Goal: Task Accomplishment & Management: Use online tool/utility

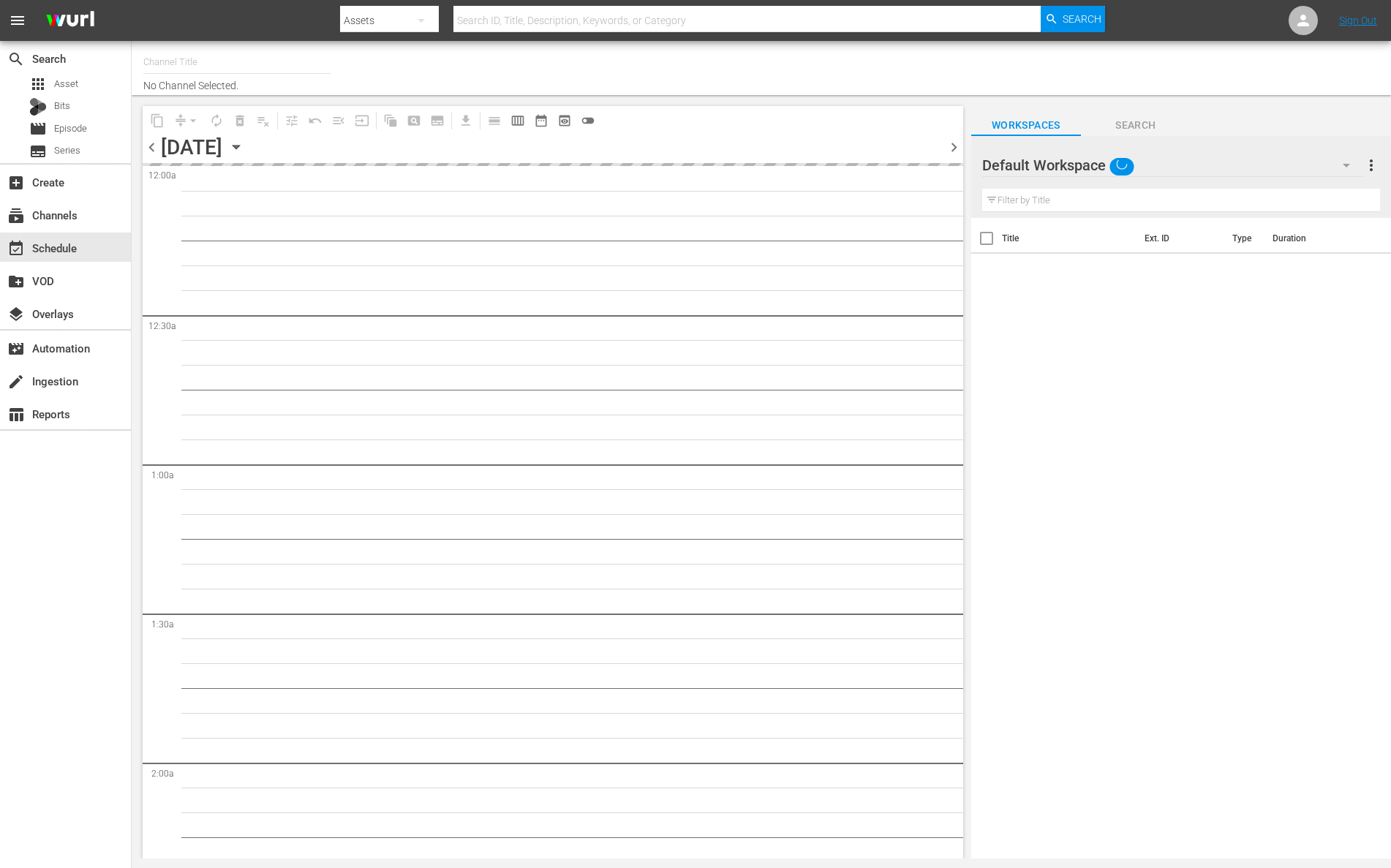
type input "Food (140)"
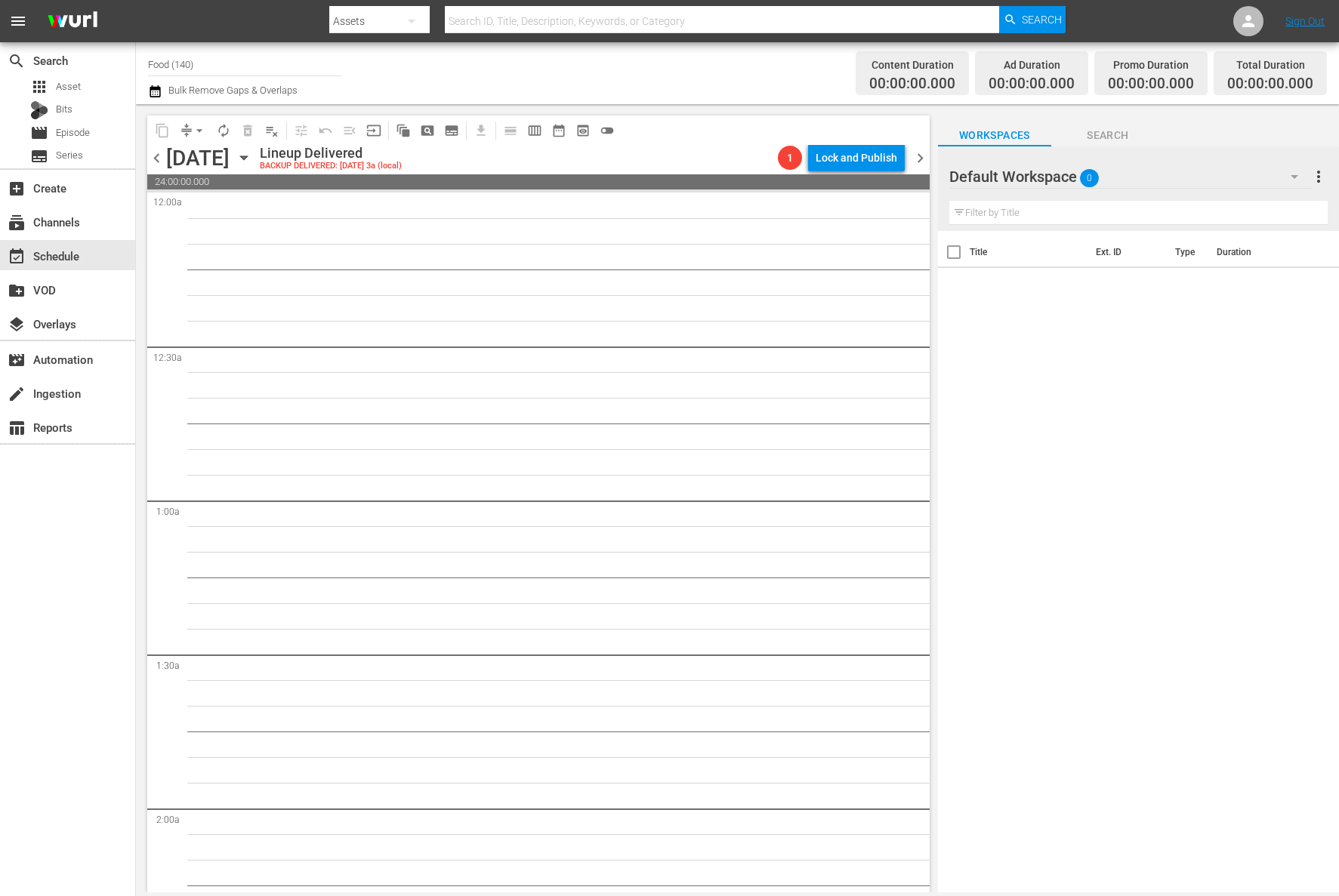
click at [253, 162] on icon "button" at bounding box center [244, 158] width 17 height 17
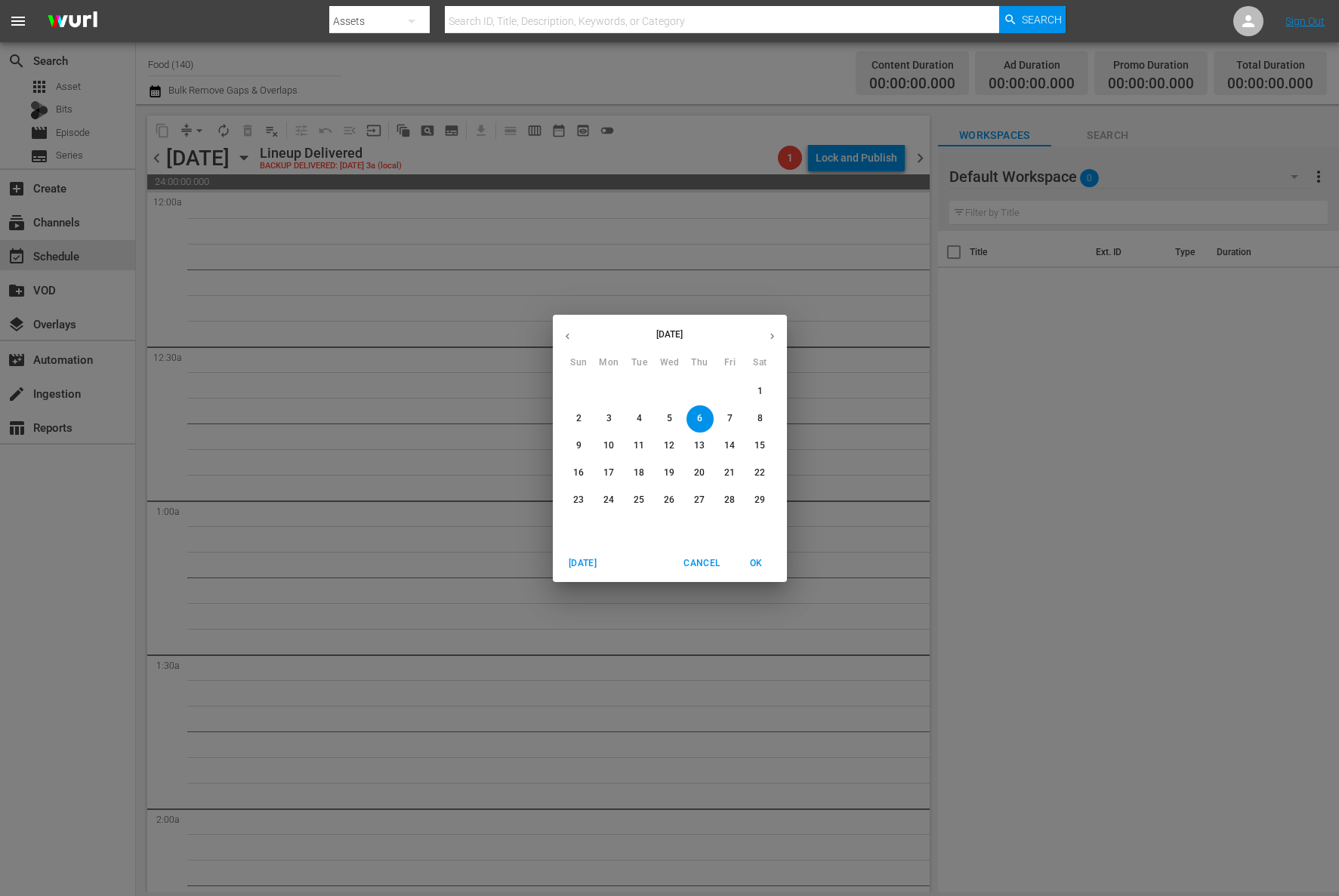
click at [770, 339] on icon "button" at bounding box center [772, 336] width 12 height 12
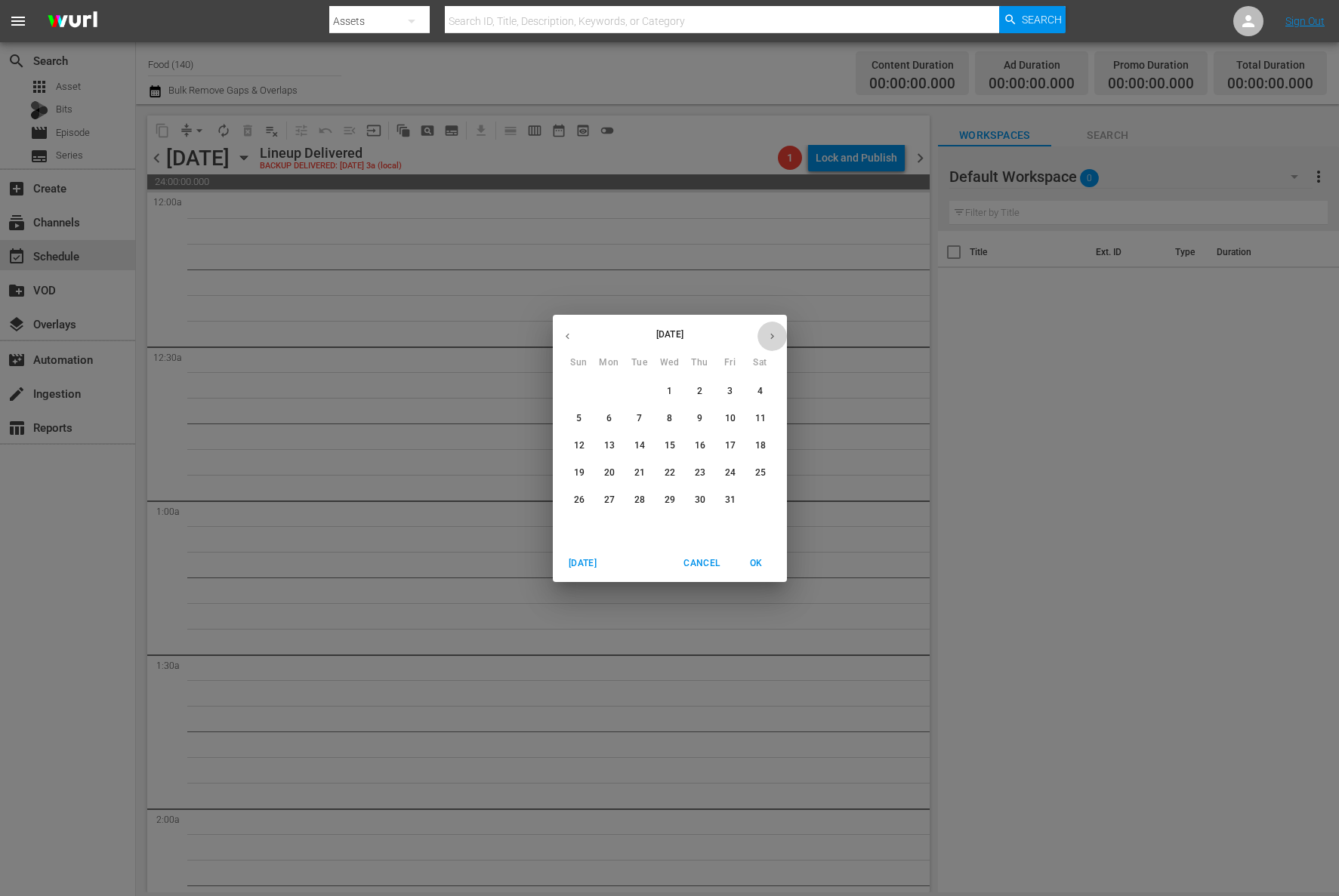
click at [770, 339] on icon "button" at bounding box center [772, 336] width 12 height 12
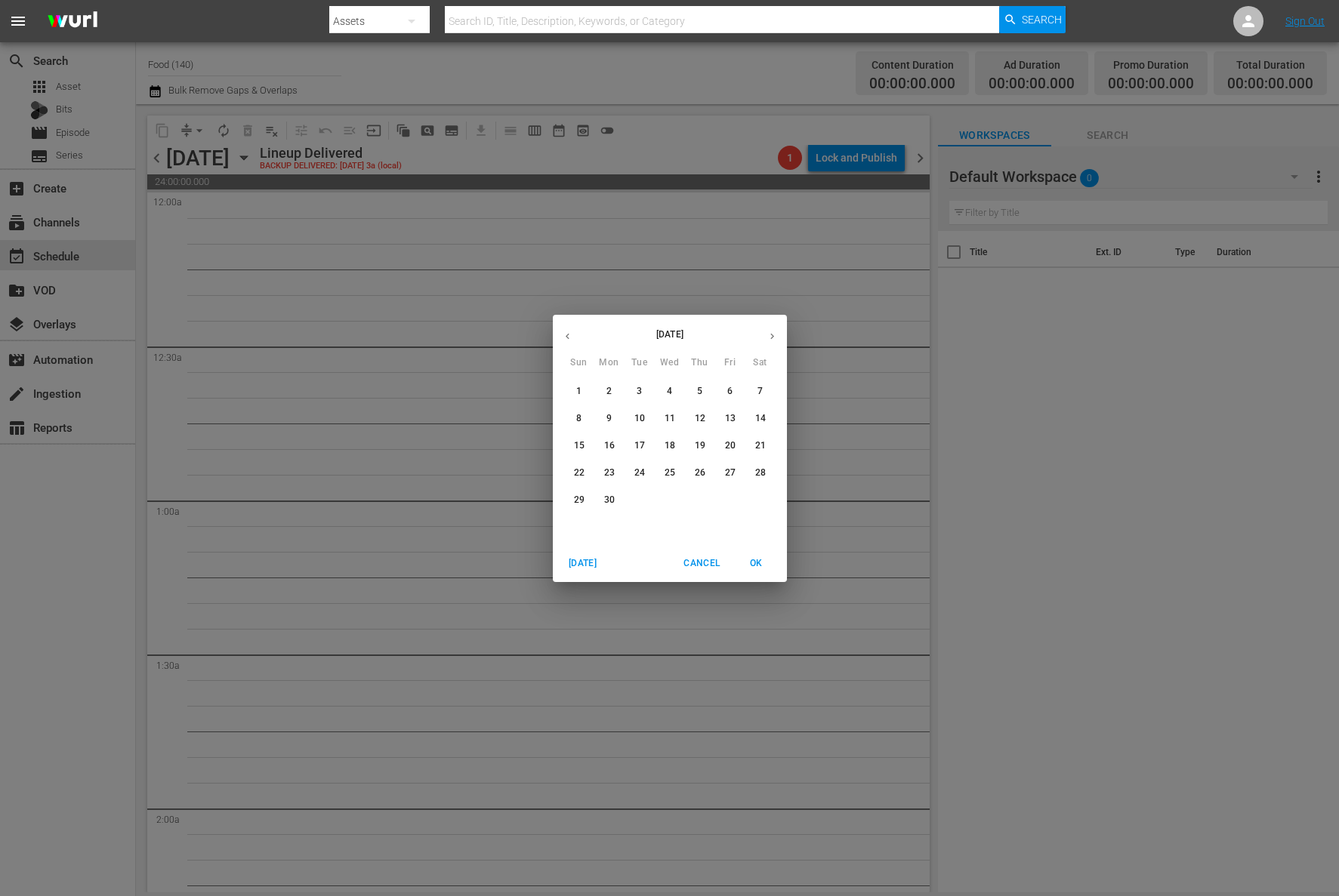
click at [770, 339] on icon "button" at bounding box center [772, 336] width 12 height 12
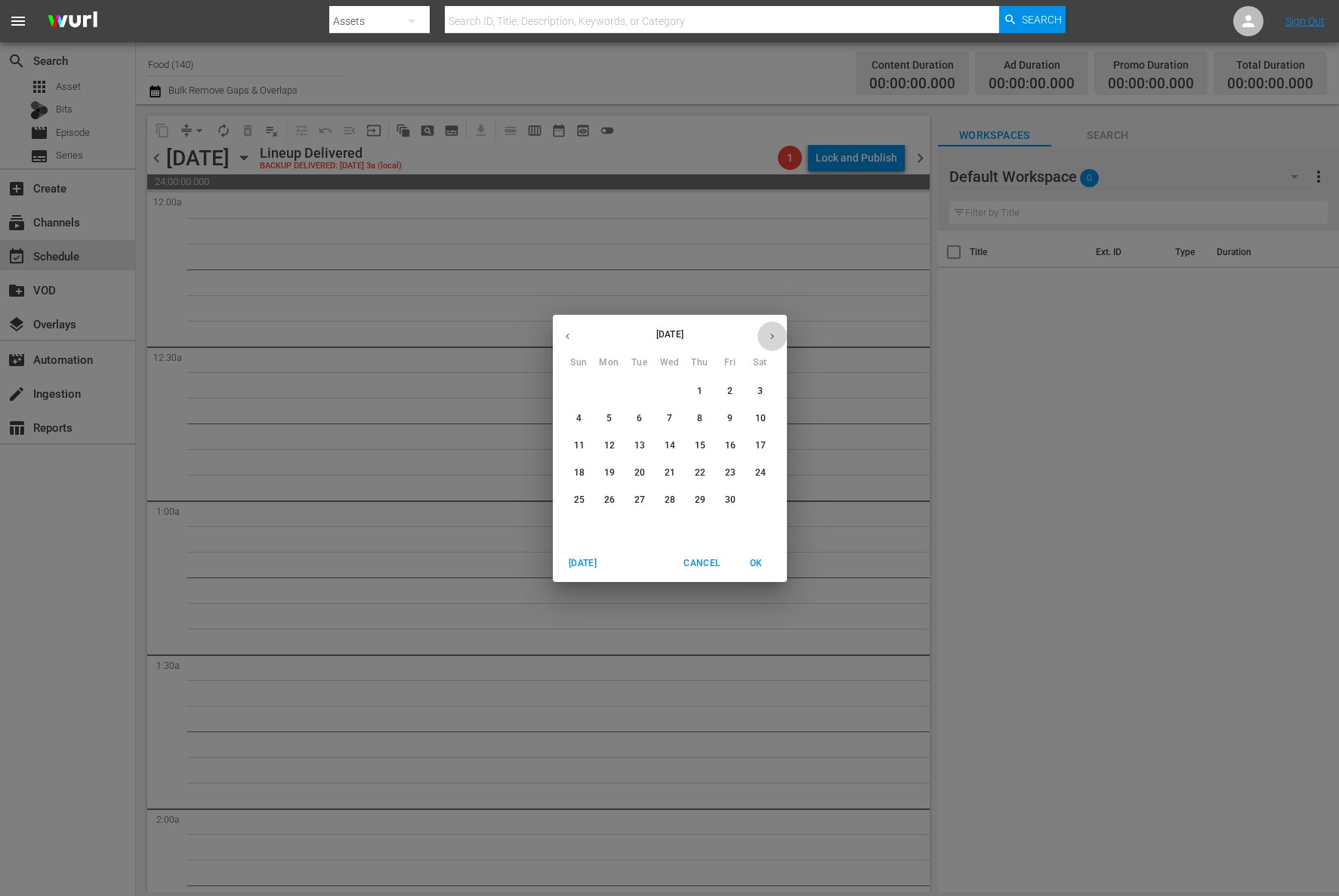
click at [770, 339] on icon "button" at bounding box center [772, 336] width 12 height 12
click at [771, 339] on icon "button" at bounding box center [772, 336] width 12 height 12
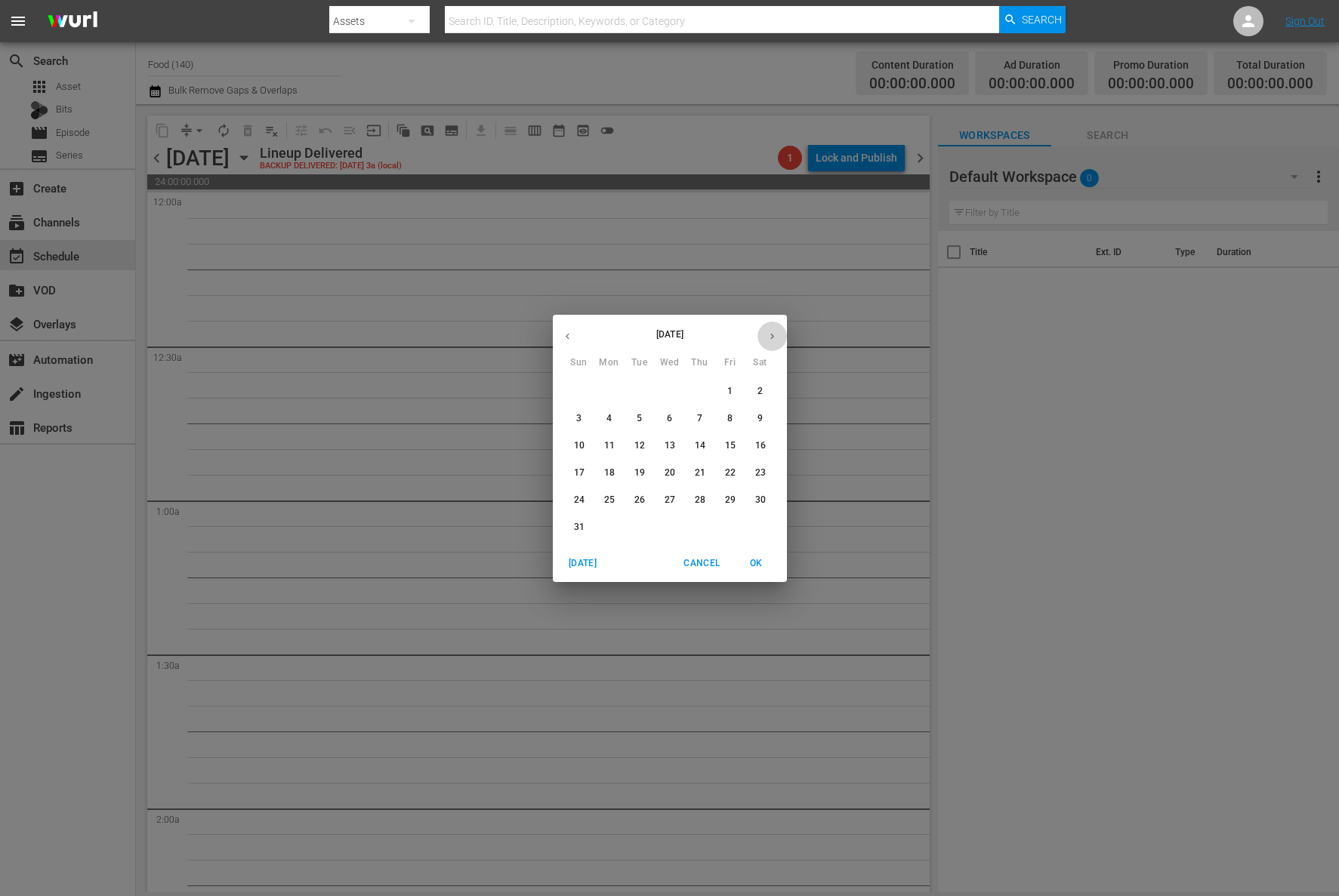
click at [771, 339] on icon "button" at bounding box center [772, 336] width 12 height 12
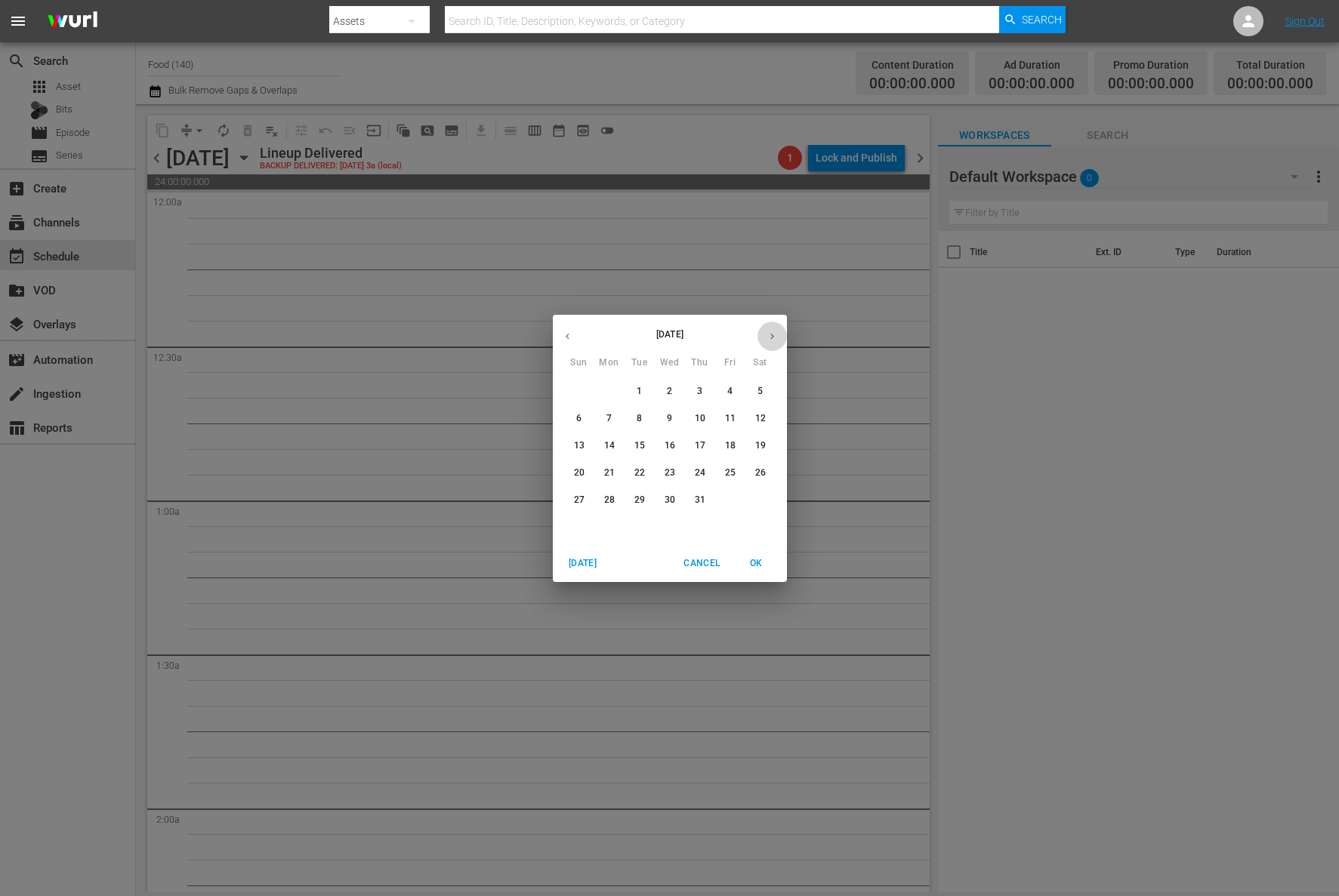
click at [771, 339] on icon "button" at bounding box center [772, 336] width 12 height 12
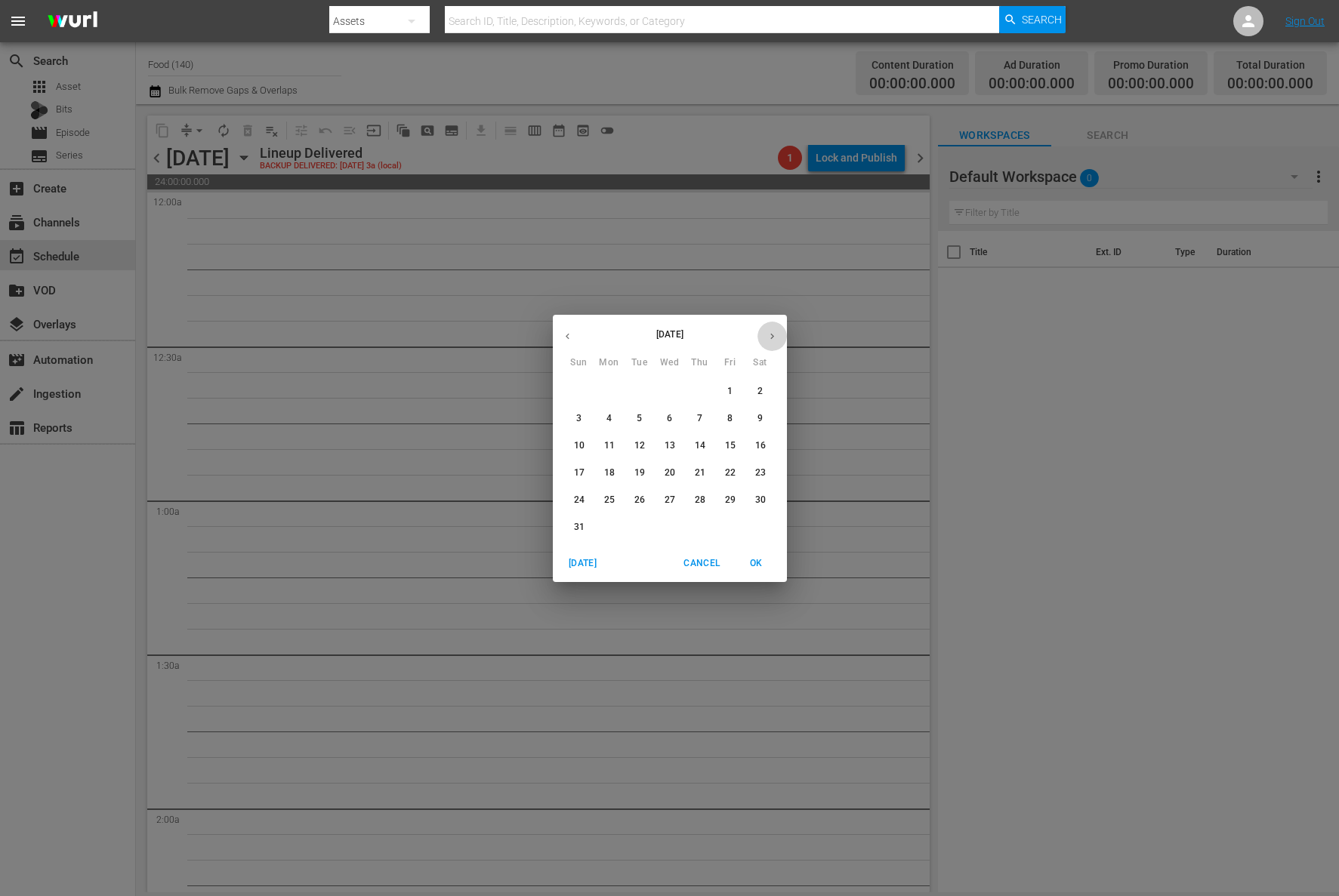
click at [771, 339] on icon "button" at bounding box center [772, 336] width 12 height 12
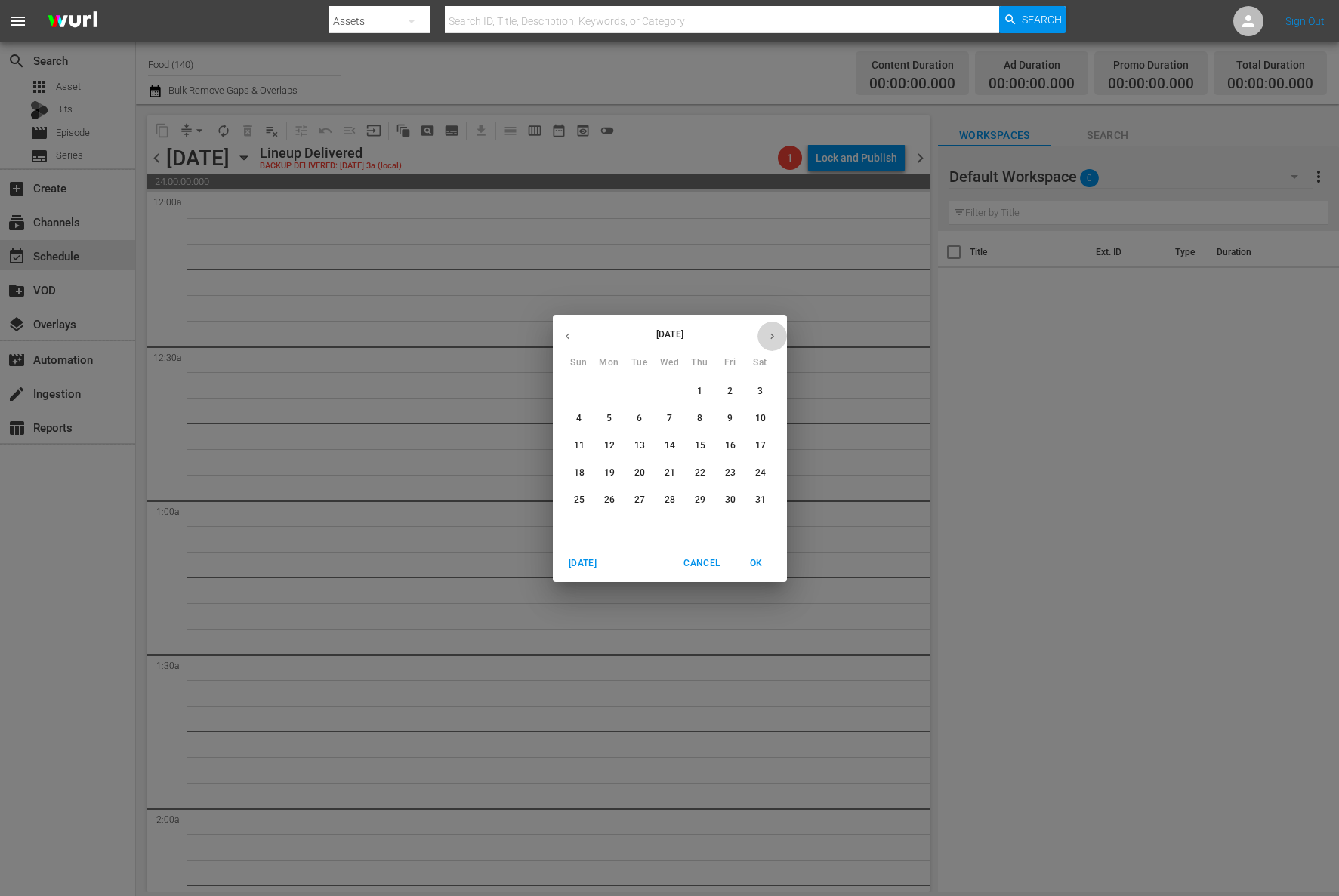
click at [771, 339] on icon "button" at bounding box center [772, 336] width 12 height 12
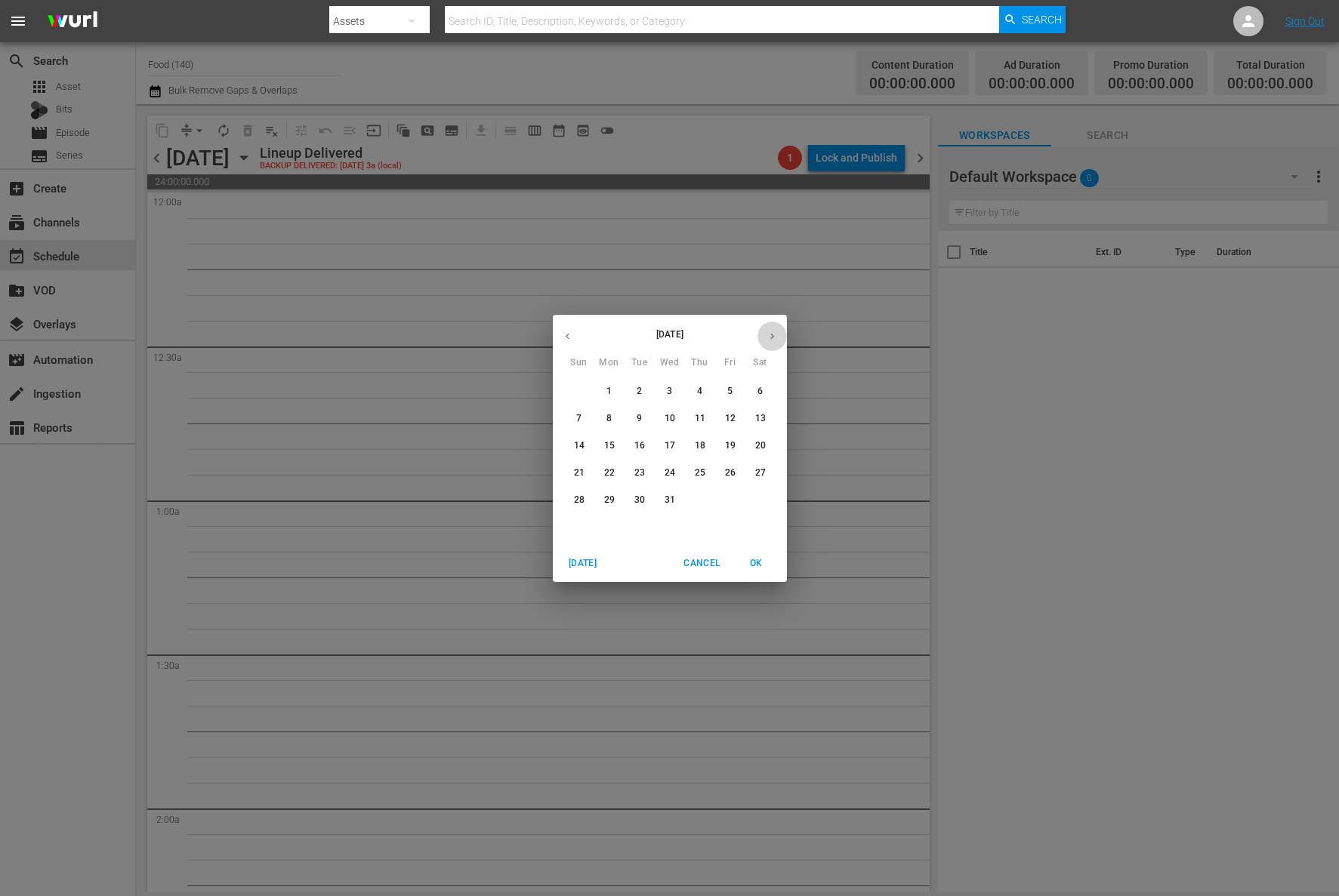
click at [771, 339] on icon "button" at bounding box center [772, 336] width 12 height 12
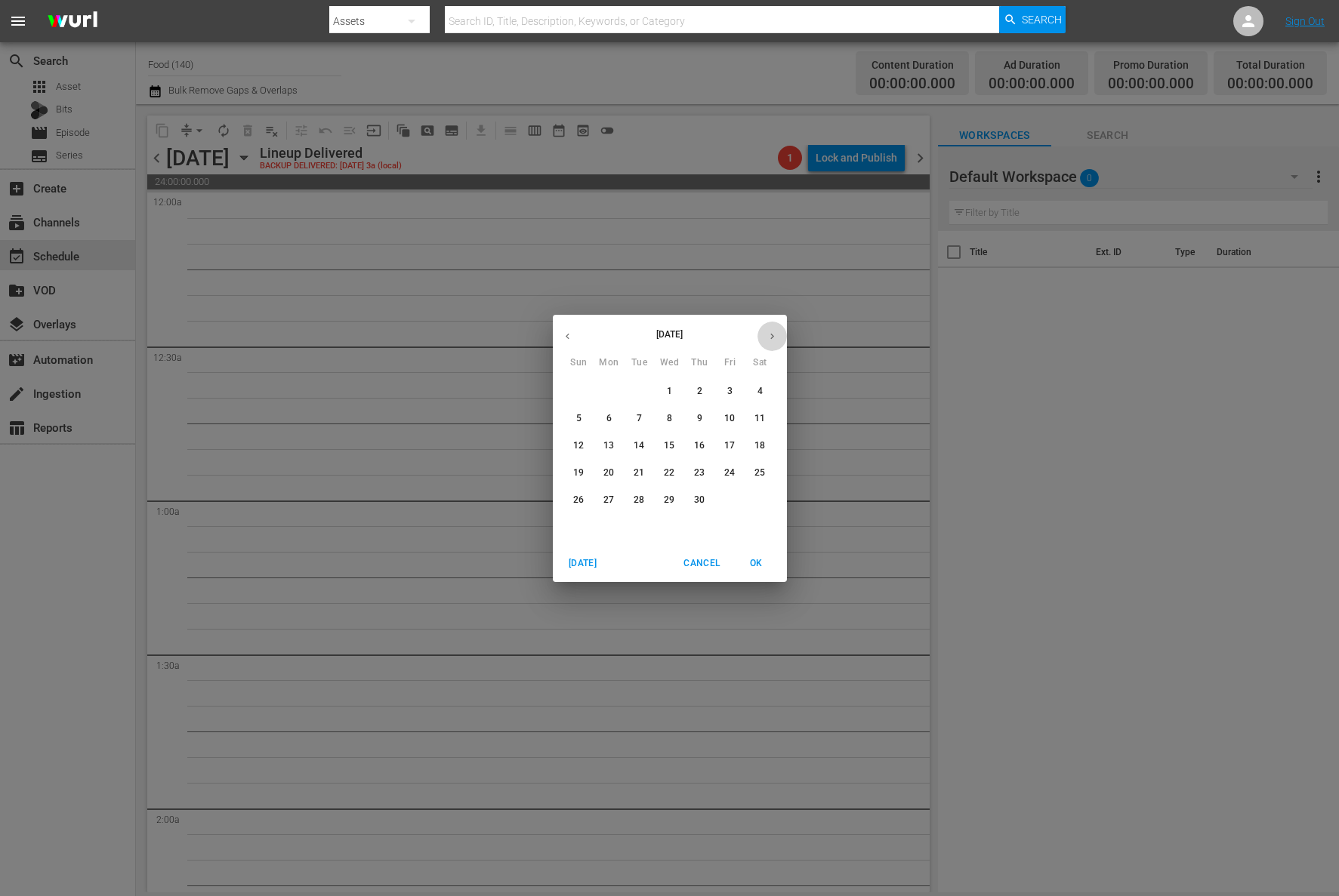
click at [771, 339] on icon "button" at bounding box center [772, 336] width 12 height 12
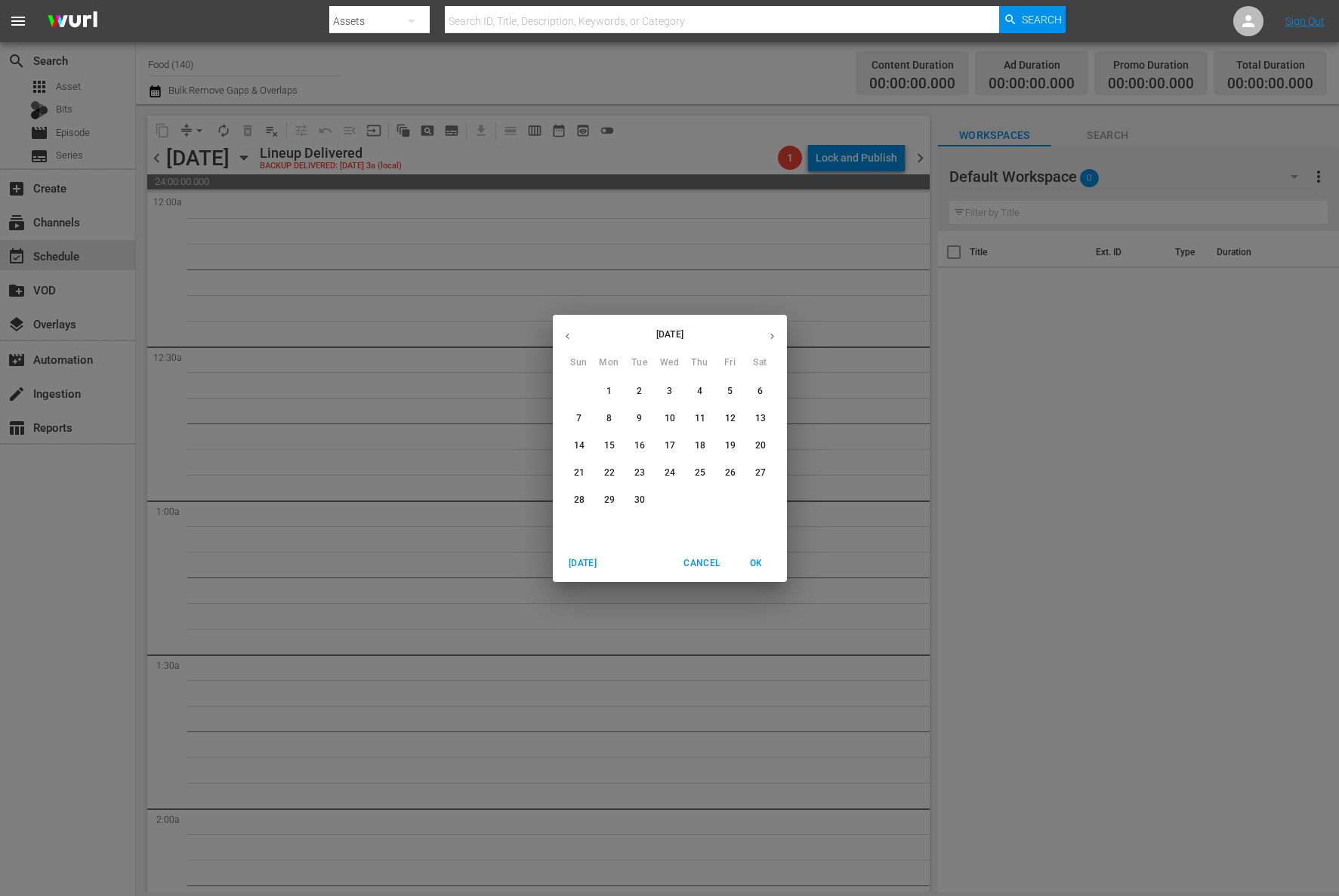
click at [771, 339] on icon "button" at bounding box center [772, 336] width 12 height 12
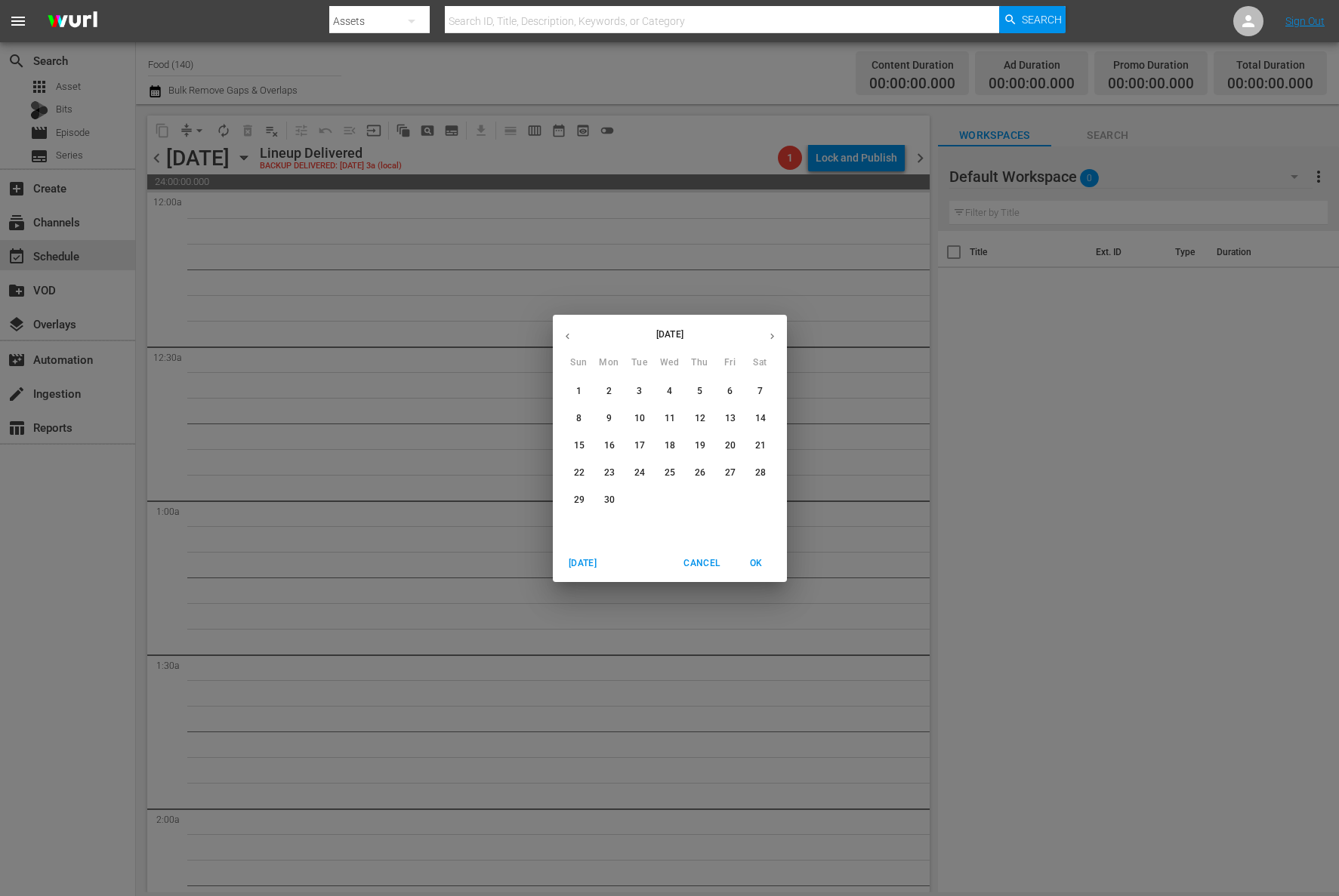
click at [771, 339] on icon "button" at bounding box center [772, 336] width 12 height 12
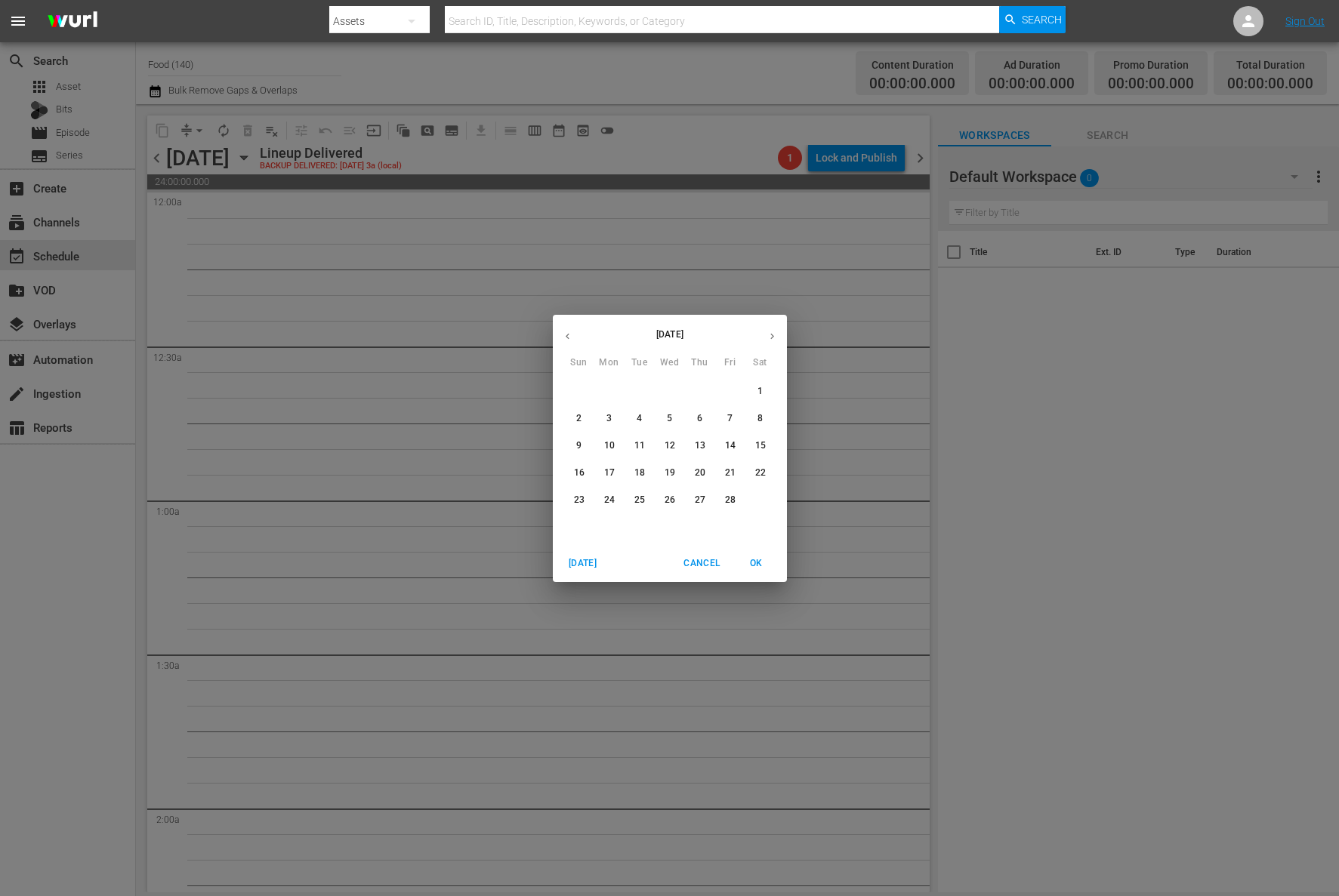
click at [771, 339] on icon "button" at bounding box center [772, 336] width 12 height 12
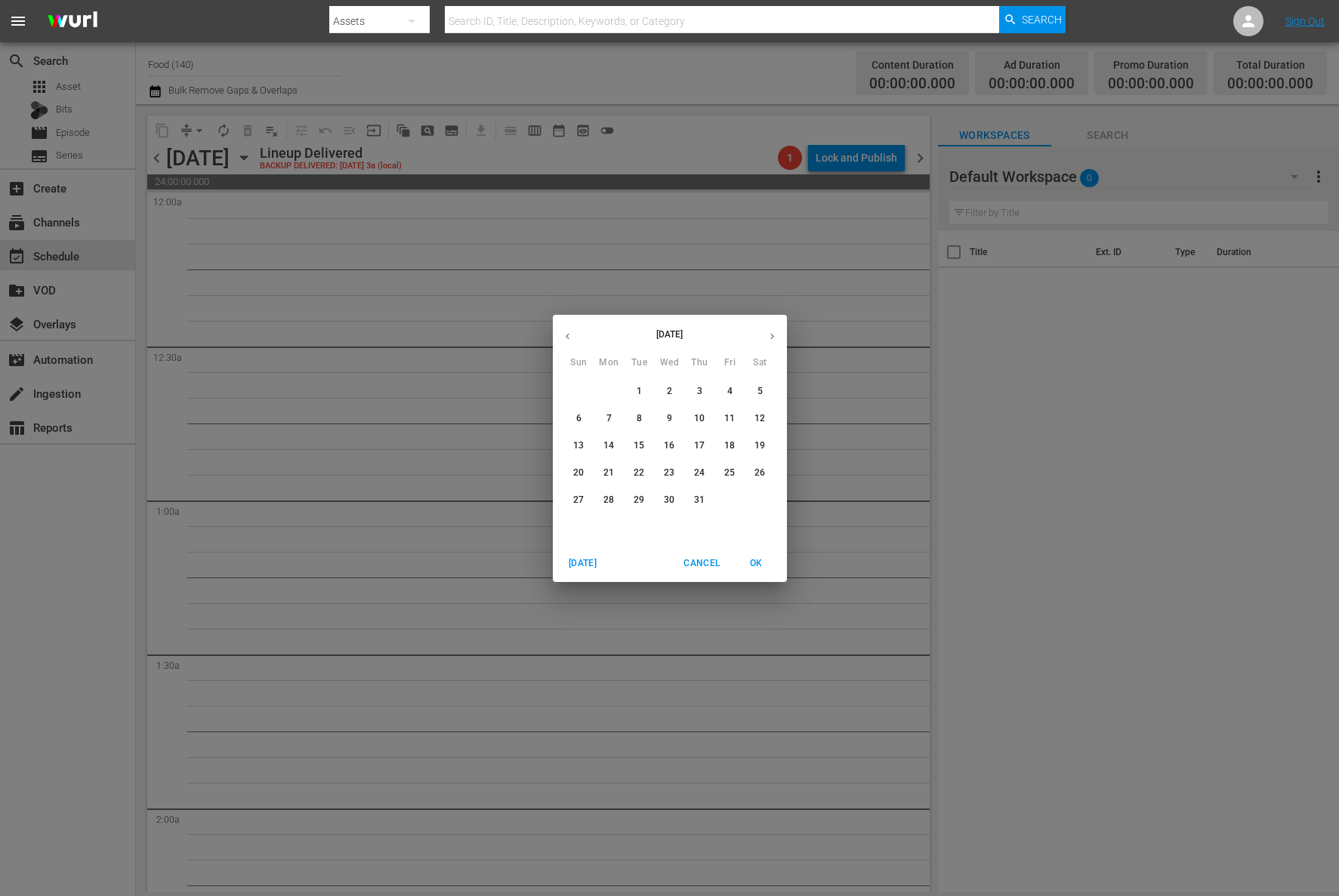
click at [771, 339] on icon "button" at bounding box center [772, 336] width 12 height 12
click at [756, 449] on p "18" at bounding box center [760, 445] width 11 height 12
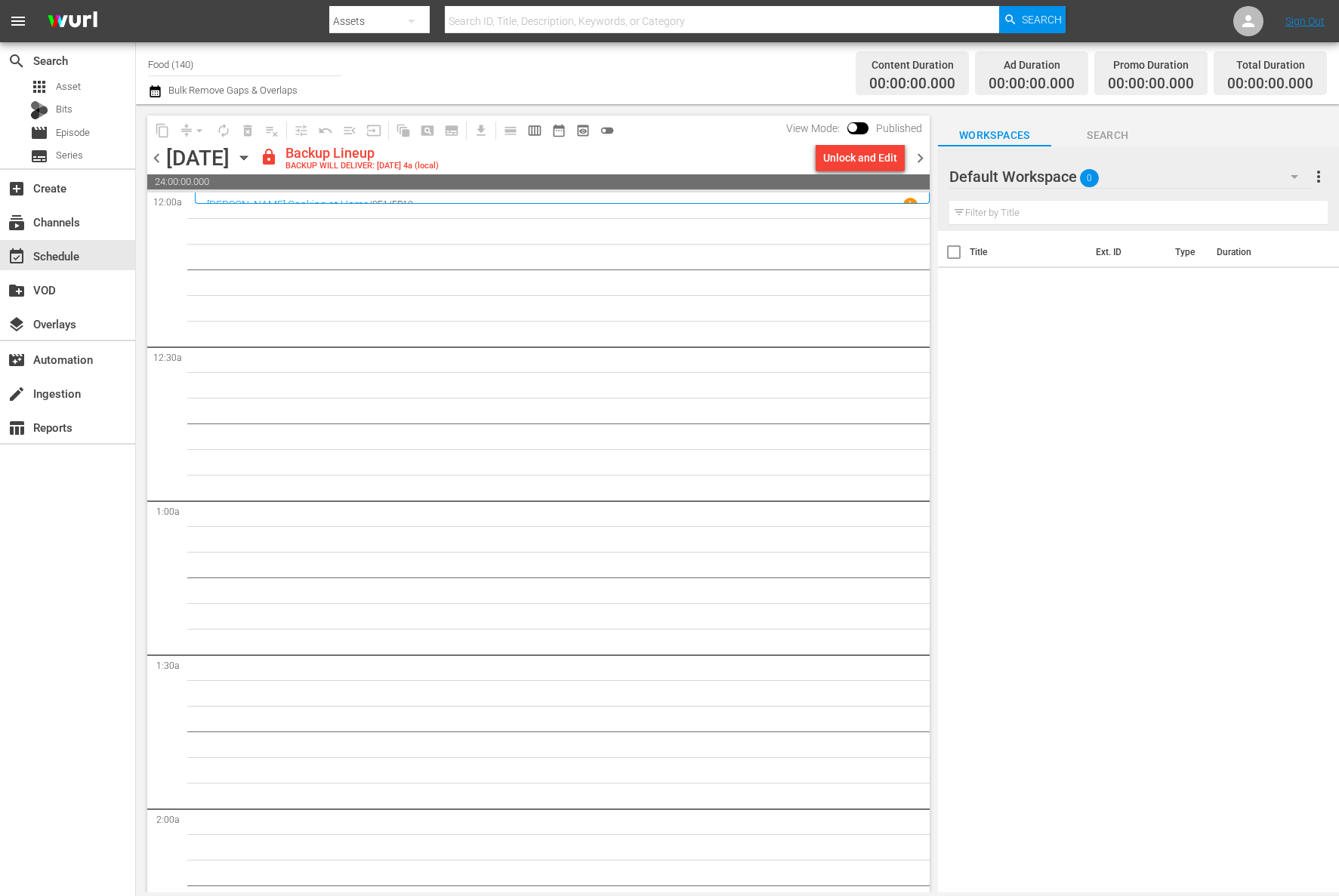
click at [868, 160] on div "Unlock and Edit" at bounding box center [860, 158] width 74 height 27
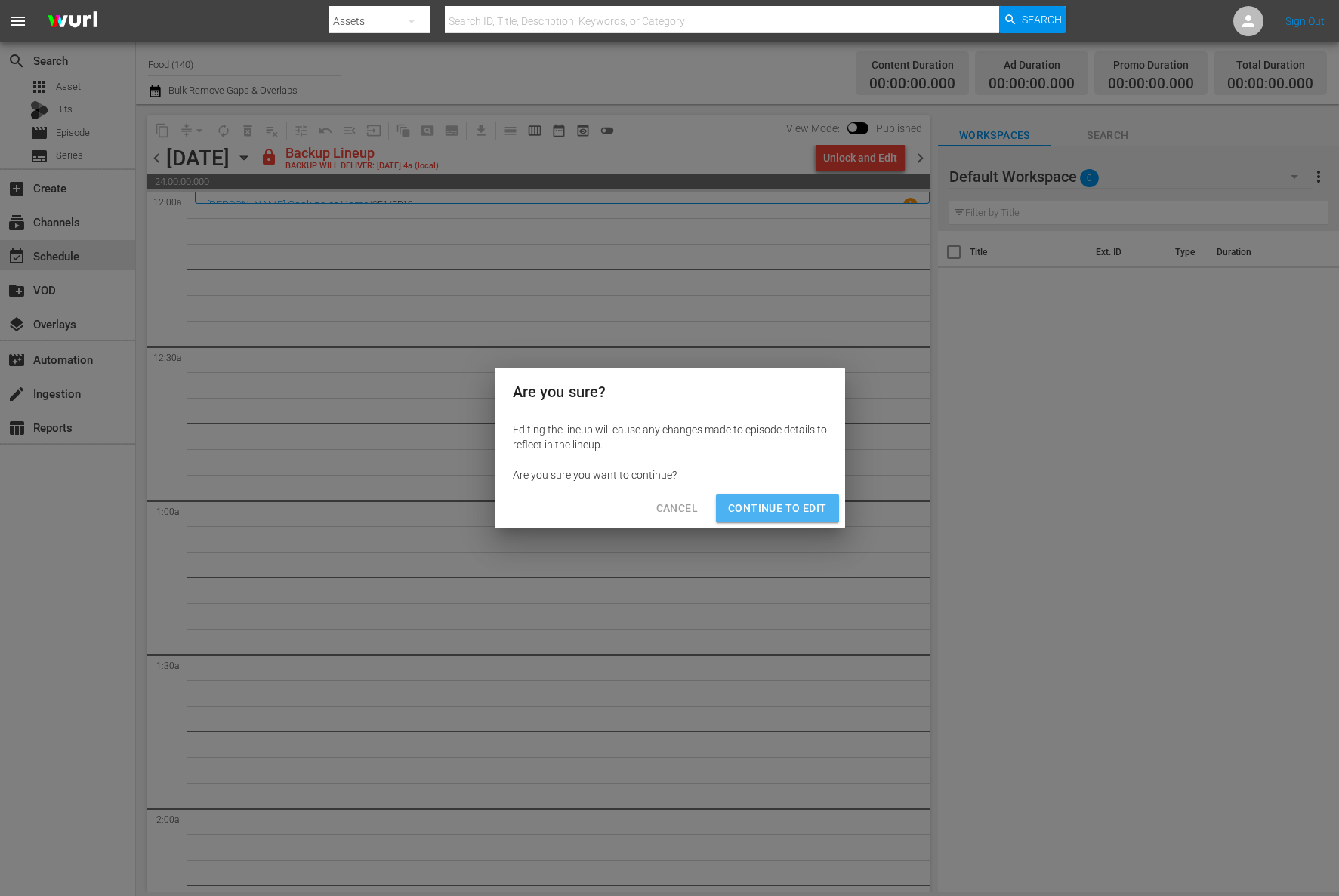
click at [787, 503] on span "Continue to Edit" at bounding box center [778, 508] width 98 height 19
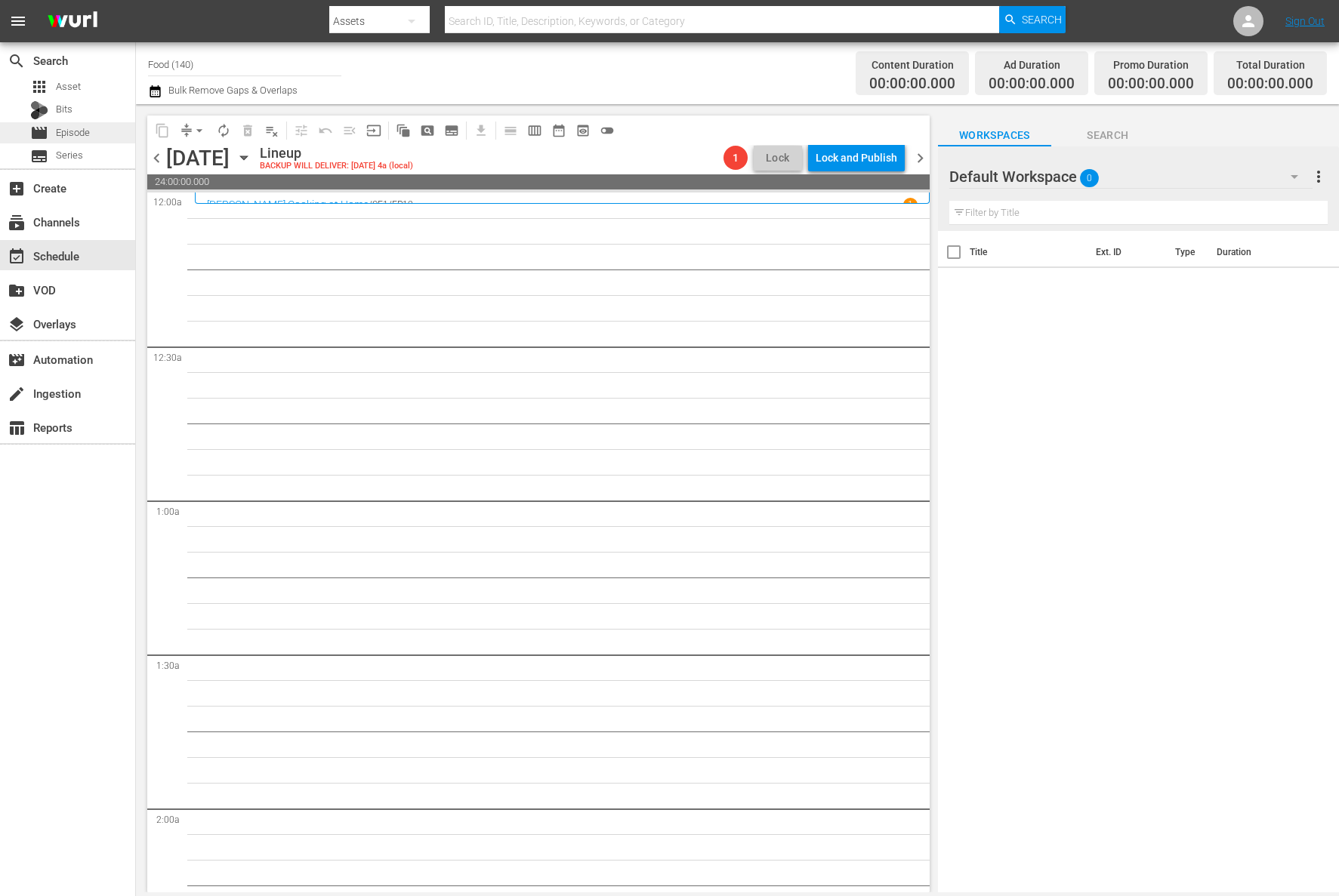
click at [83, 134] on span "Episode" at bounding box center [73, 132] width 34 height 15
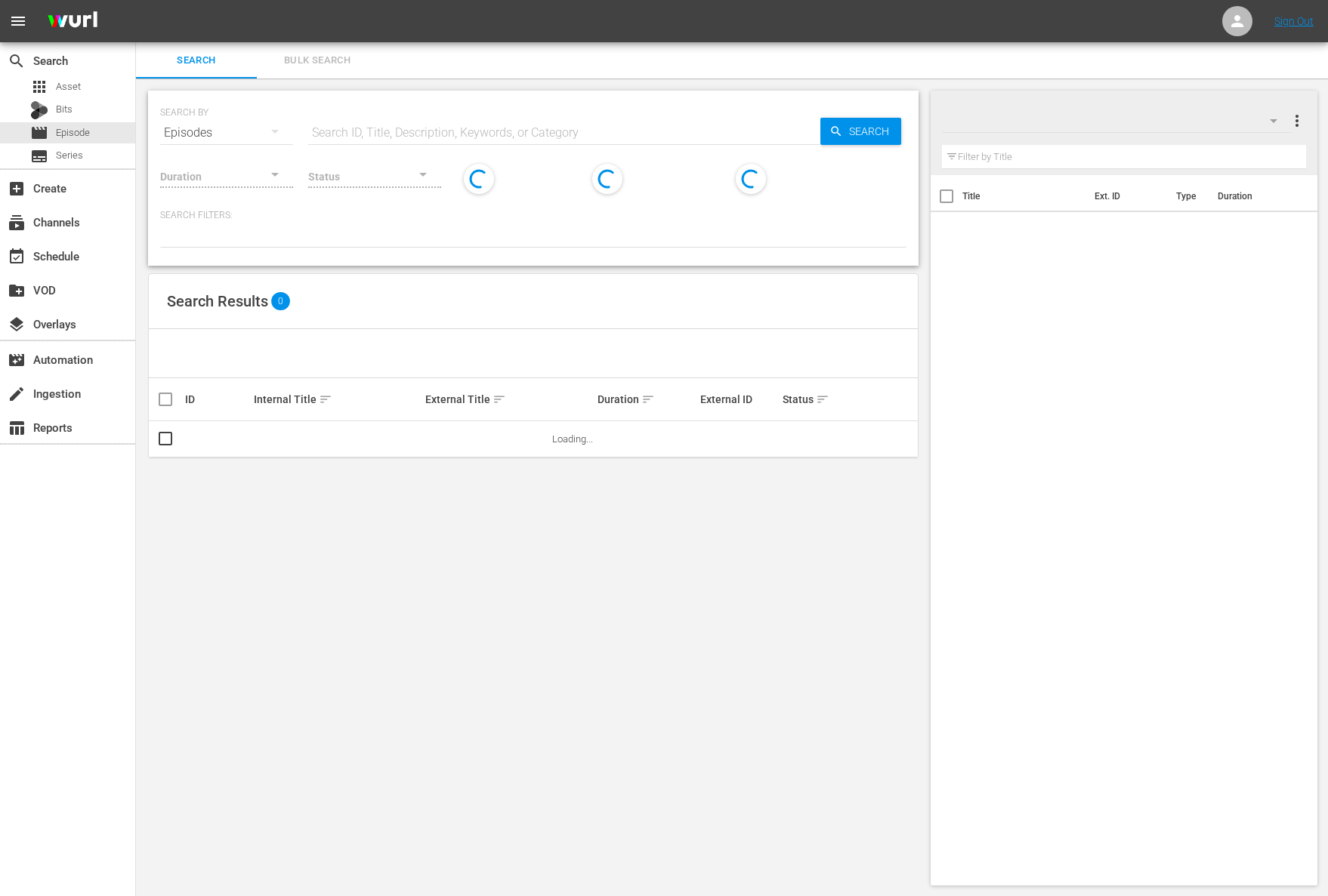
click at [386, 131] on input "text" at bounding box center [564, 133] width 512 height 37
paste input "Project Smoke: Much at Steak"
type input "Project Smoke: Much at Steak"
click at [859, 127] on span "Search" at bounding box center [871, 131] width 58 height 27
